Goal: Task Accomplishment & Management: Complete application form

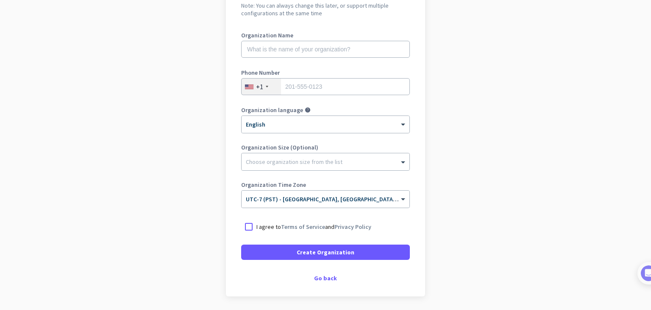
scroll to position [126, 0]
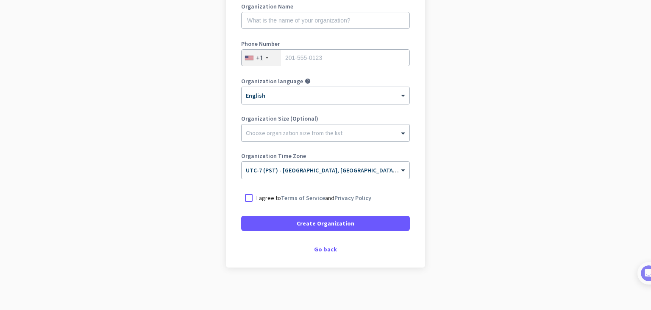
click at [336, 247] on div "Go back" at bounding box center [325, 249] width 169 height 6
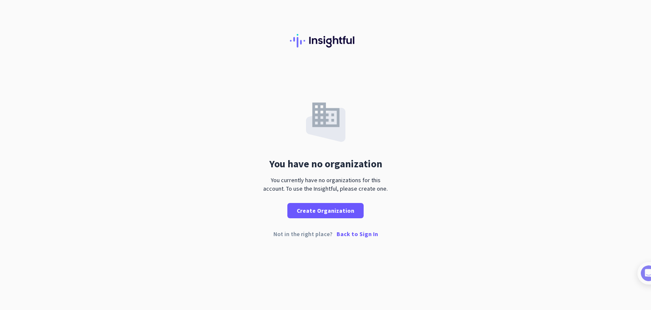
click at [365, 233] on p "Back to Sign In" at bounding box center [358, 234] width 42 height 6
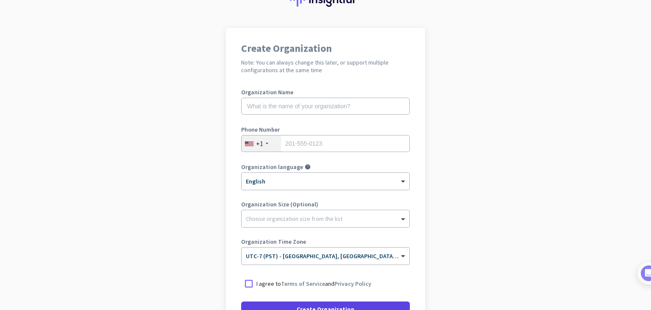
scroll to position [126, 0]
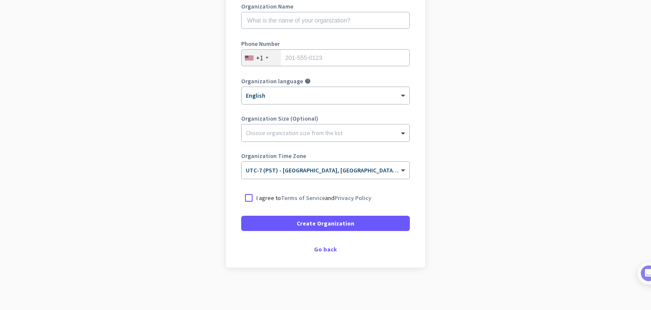
click at [327, 254] on div "Create Organization Note: You can always change this later, or support multiple…" at bounding box center [325, 104] width 199 height 325
click at [247, 197] on div at bounding box center [248, 197] width 15 height 15
click at [321, 246] on div "Go back" at bounding box center [325, 249] width 169 height 6
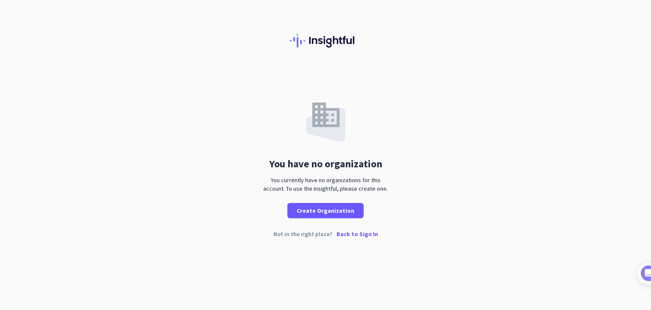
click at [342, 234] on p "Back to Sign In" at bounding box center [358, 234] width 42 height 6
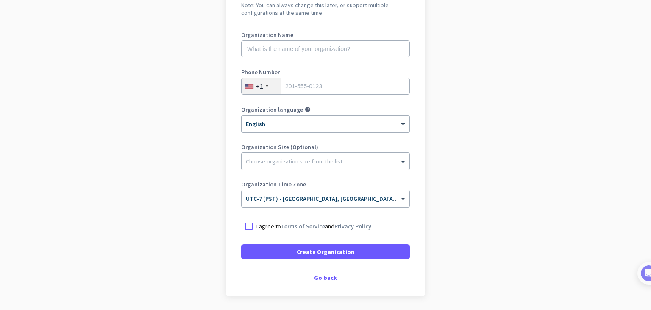
scroll to position [126, 0]
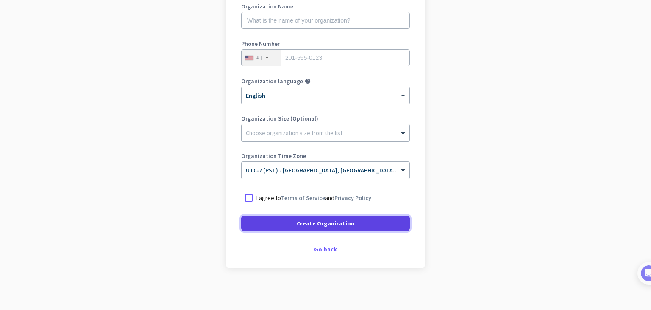
drag, startPoint x: 317, startPoint y: 223, endPoint x: 301, endPoint y: 221, distance: 16.2
click at [317, 223] on span "Create Organization" at bounding box center [326, 223] width 58 height 8
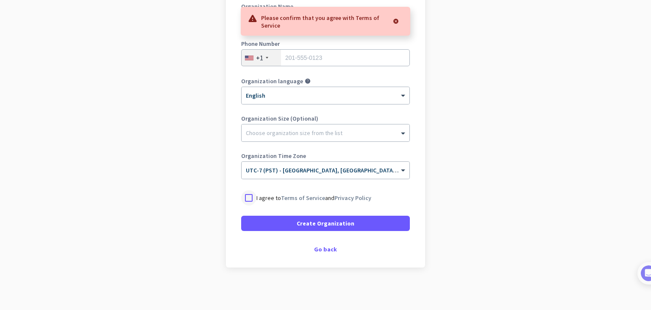
click at [242, 198] on div at bounding box center [248, 197] width 15 height 15
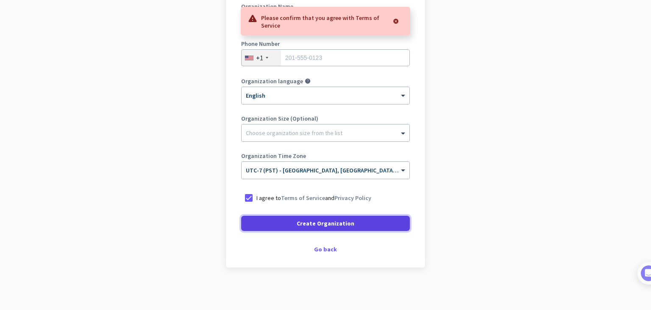
click at [302, 228] on span at bounding box center [325, 223] width 169 height 20
